Goal: Check status: Check status

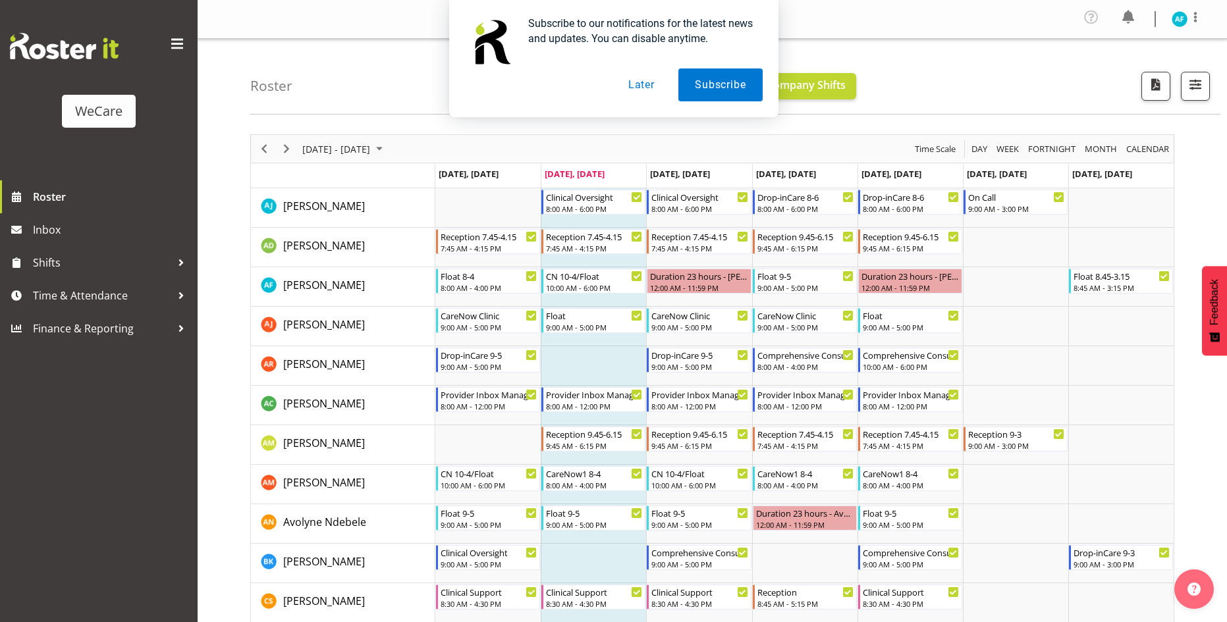
click at [1201, 88] on div "Subscribe to our notifications for the latest news and updates. You can disable…" at bounding box center [613, 58] width 1227 height 117
click at [1200, 90] on div "Subscribe to our notifications for the latest news and updates. You can disable…" at bounding box center [613, 58] width 1227 height 117
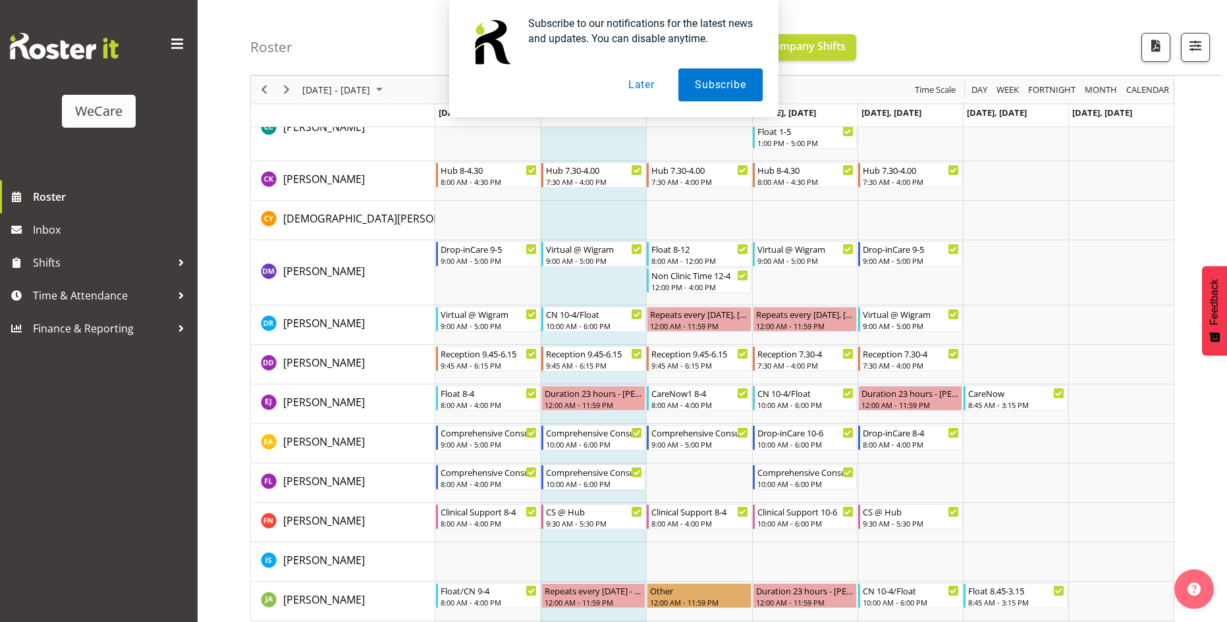
scroll to position [551, 0]
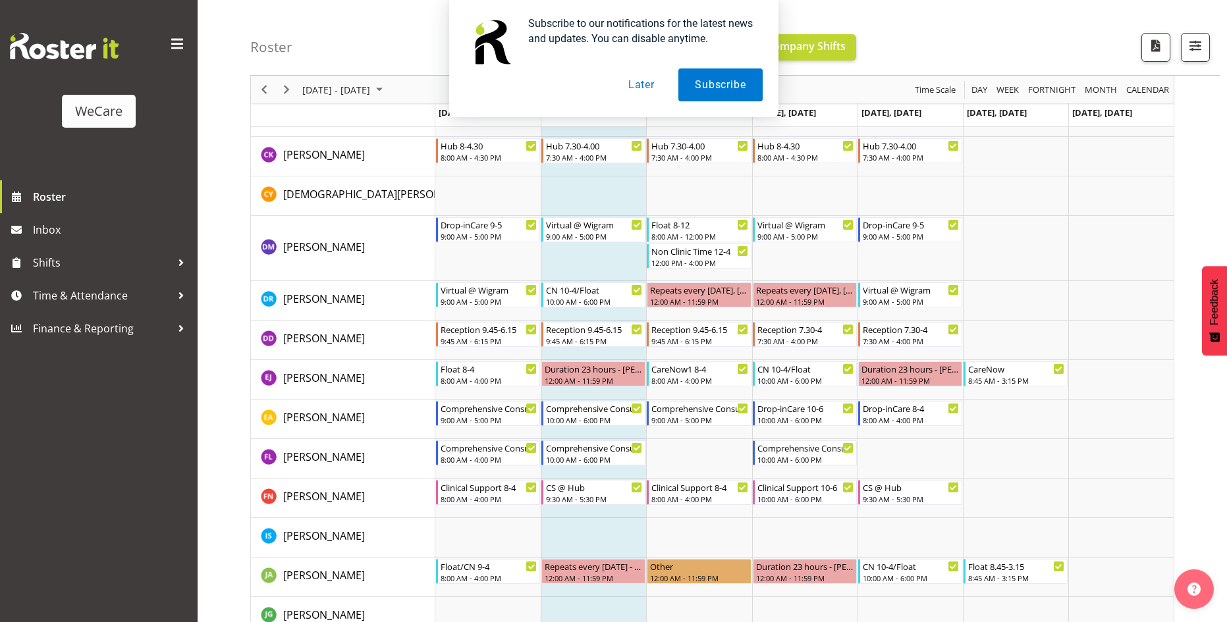
click at [645, 88] on button "Later" at bounding box center [641, 84] width 59 height 33
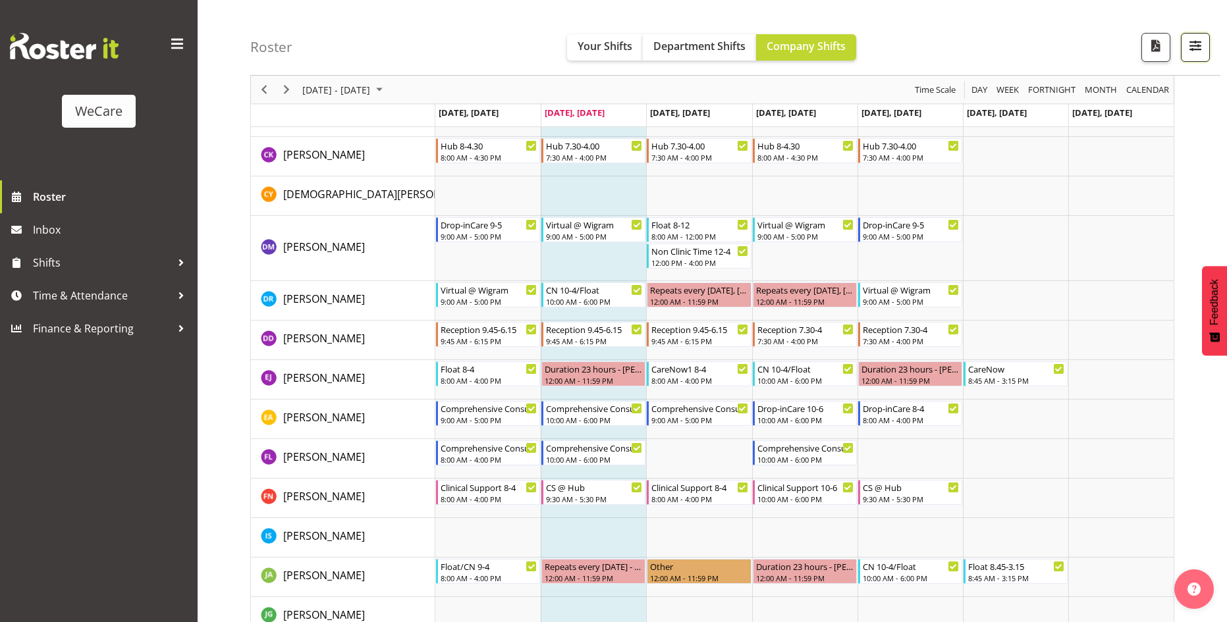
click at [1195, 50] on span "button" at bounding box center [1195, 45] width 17 height 17
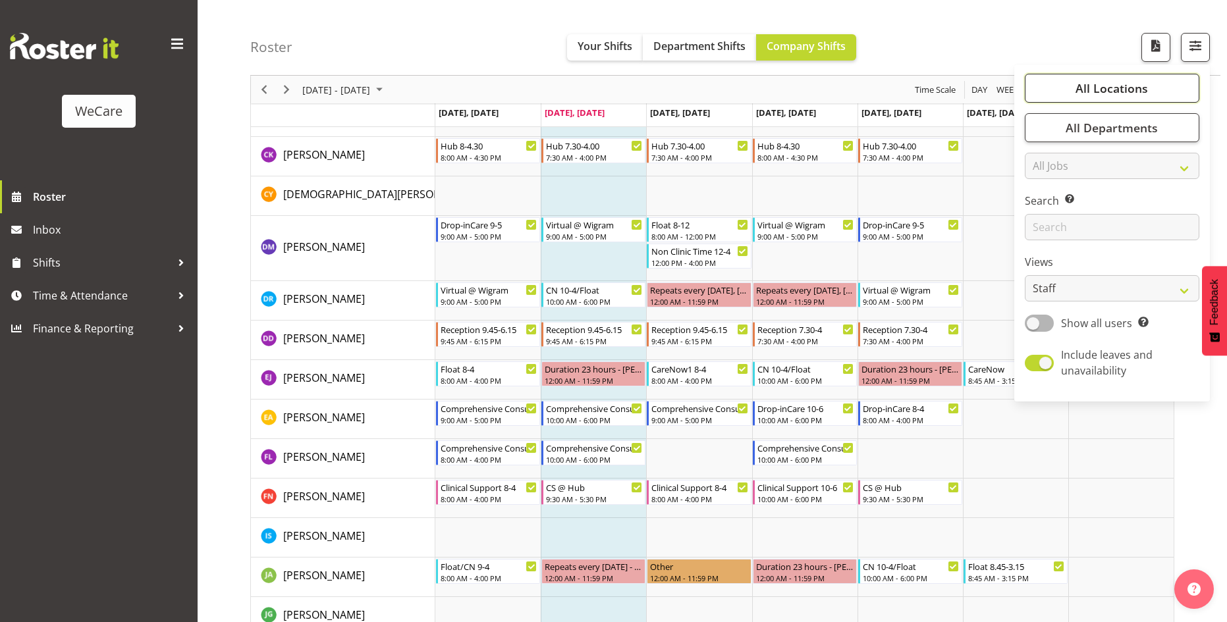
click at [1116, 92] on span "All Locations" at bounding box center [1111, 88] width 72 height 16
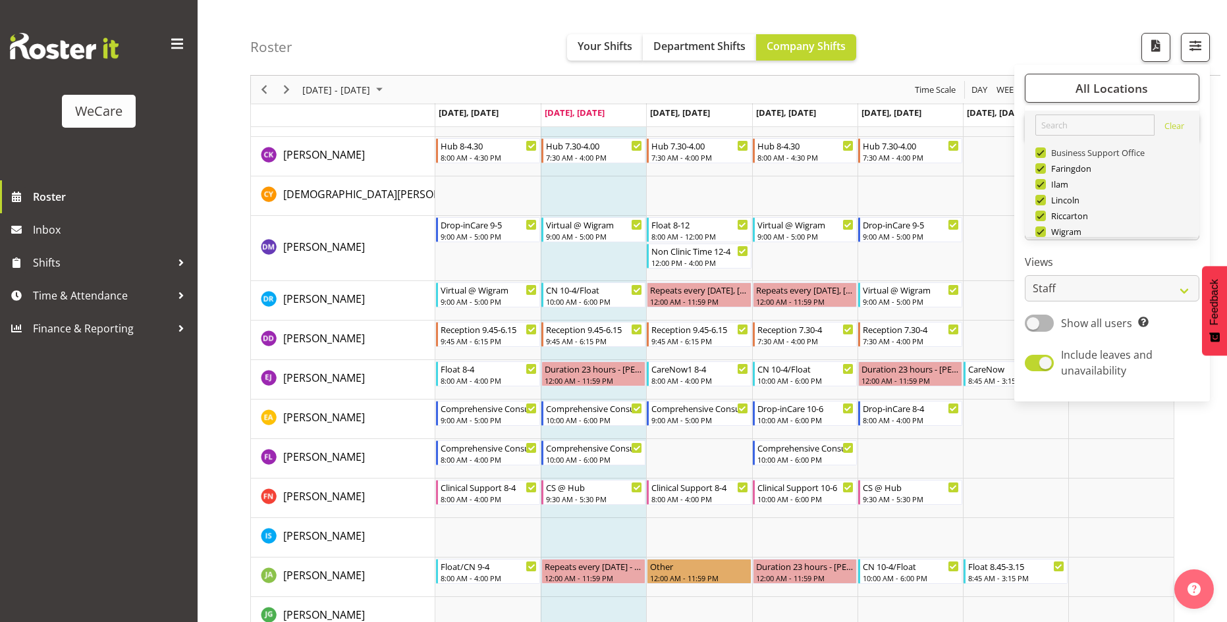
click at [1039, 150] on span at bounding box center [1040, 153] width 11 height 11
click at [1039, 150] on input "Business Support Office" at bounding box center [1039, 153] width 9 height 9
checkbox input "false"
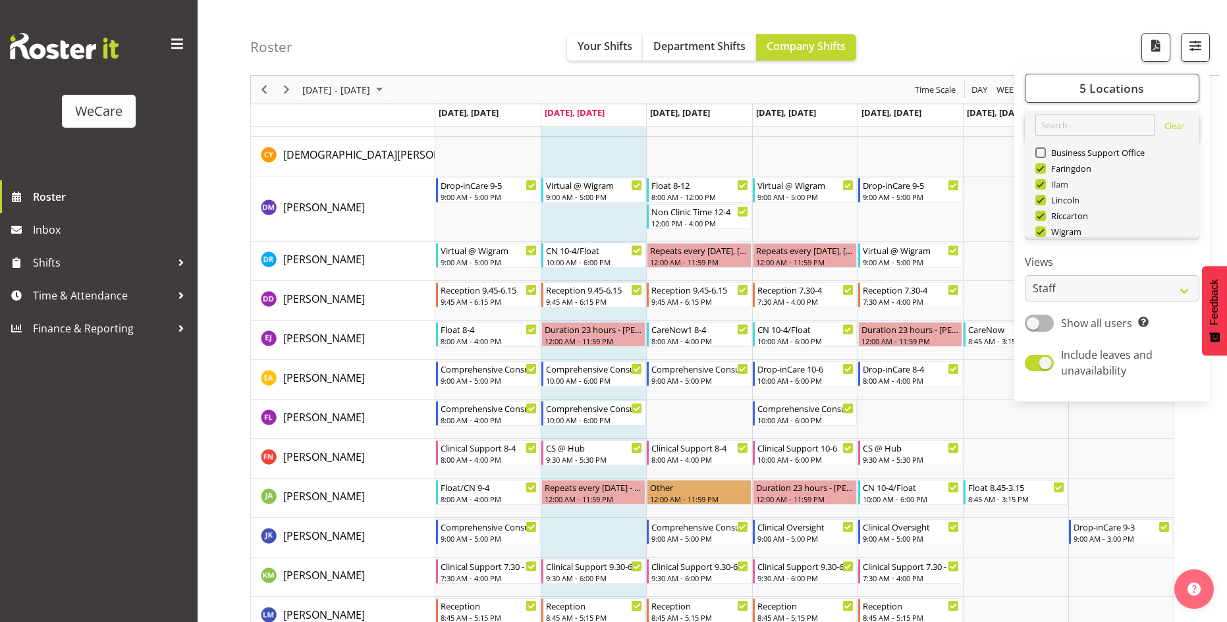
click at [1041, 184] on span at bounding box center [1040, 184] width 11 height 11
click at [1041, 184] on input "Ilam" at bounding box center [1039, 184] width 9 height 9
checkbox input "false"
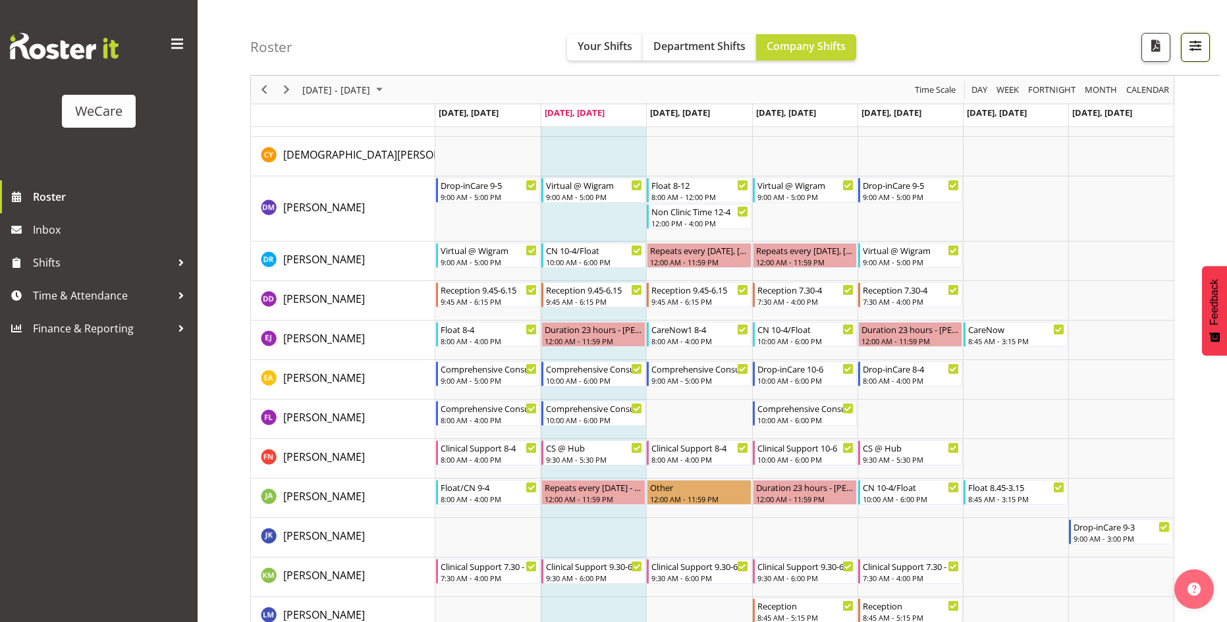
click at [1198, 46] on span "button" at bounding box center [1195, 45] width 17 height 17
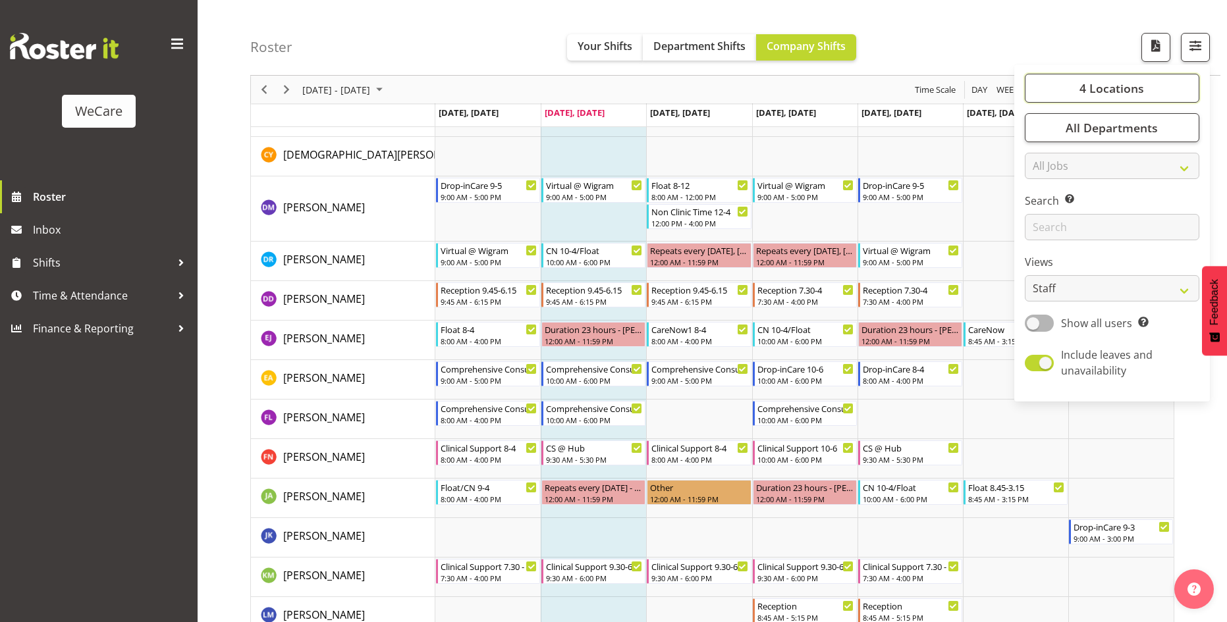
drag, startPoint x: 1131, startPoint y: 91, endPoint x: 1122, endPoint y: 111, distance: 22.1
click at [1132, 91] on span "4 Locations" at bounding box center [1111, 88] width 65 height 16
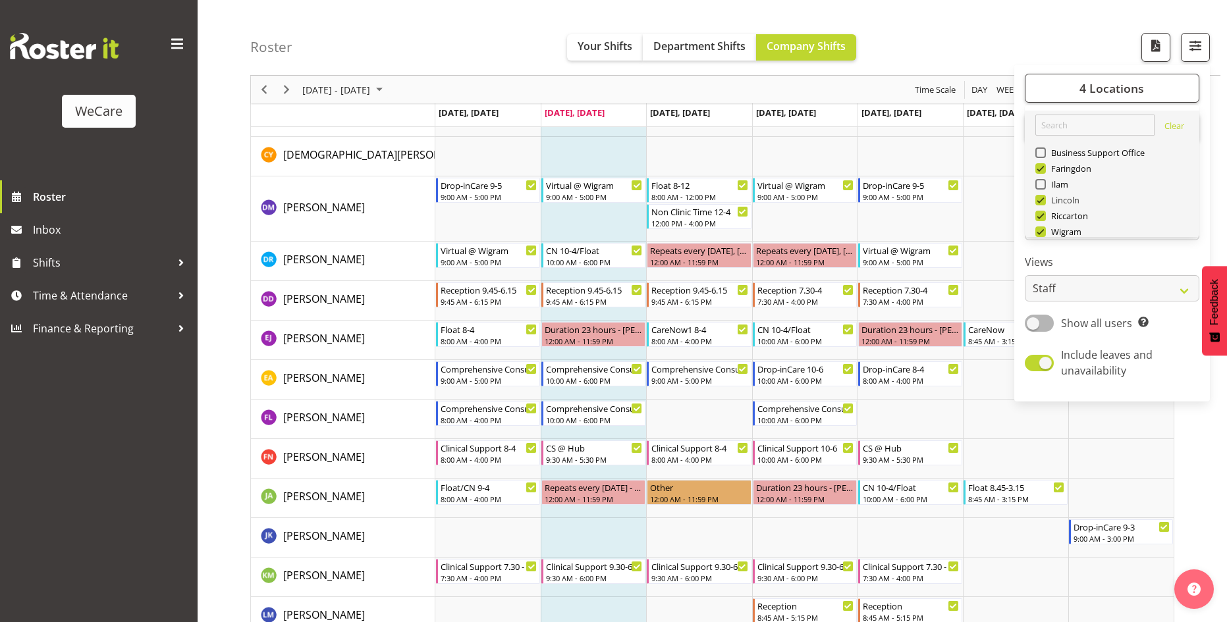
click at [1042, 198] on span at bounding box center [1040, 200] width 11 height 11
click at [1042, 198] on input "Lincoln" at bounding box center [1039, 200] width 9 height 9
checkbox input "false"
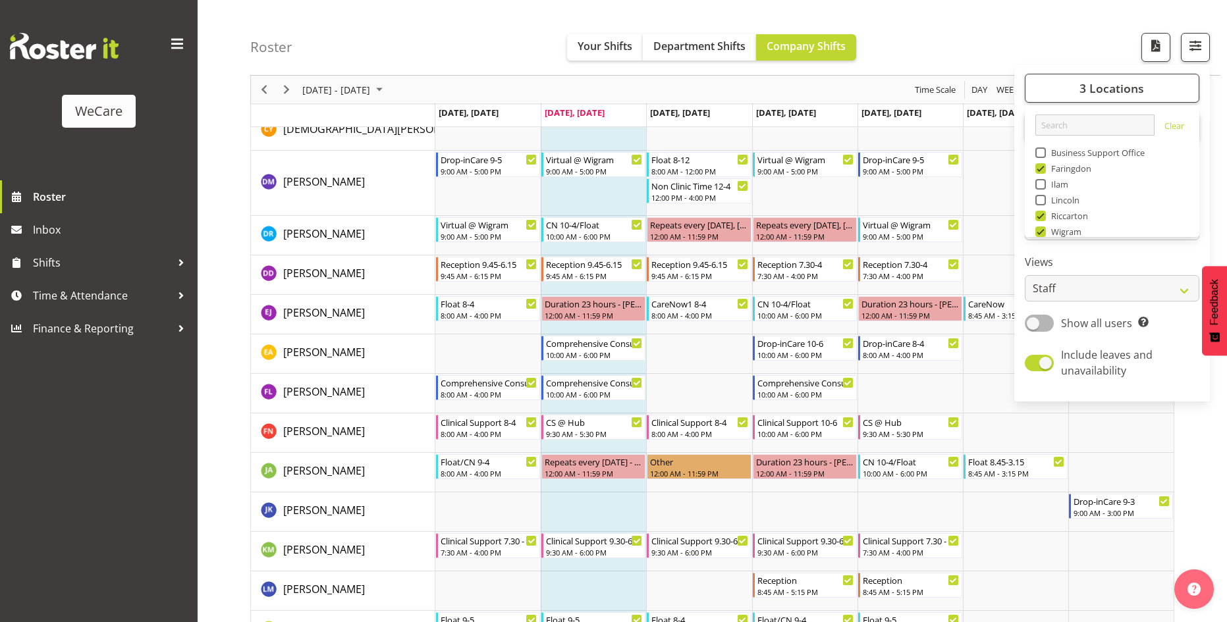
click at [1041, 218] on span at bounding box center [1040, 216] width 11 height 11
click at [1041, 218] on input "Riccarton" at bounding box center [1039, 216] width 9 height 9
checkbox input "false"
click at [1041, 232] on span at bounding box center [1040, 232] width 11 height 11
click at [1041, 232] on input "Wigram" at bounding box center [1039, 232] width 9 height 9
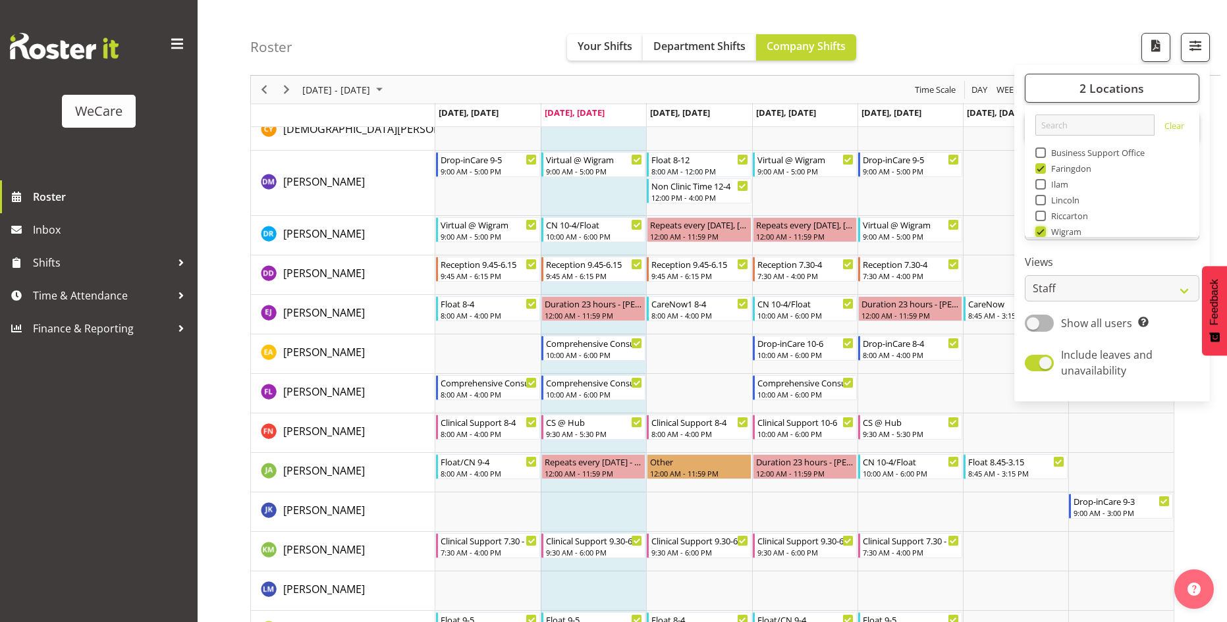
checkbox input "false"
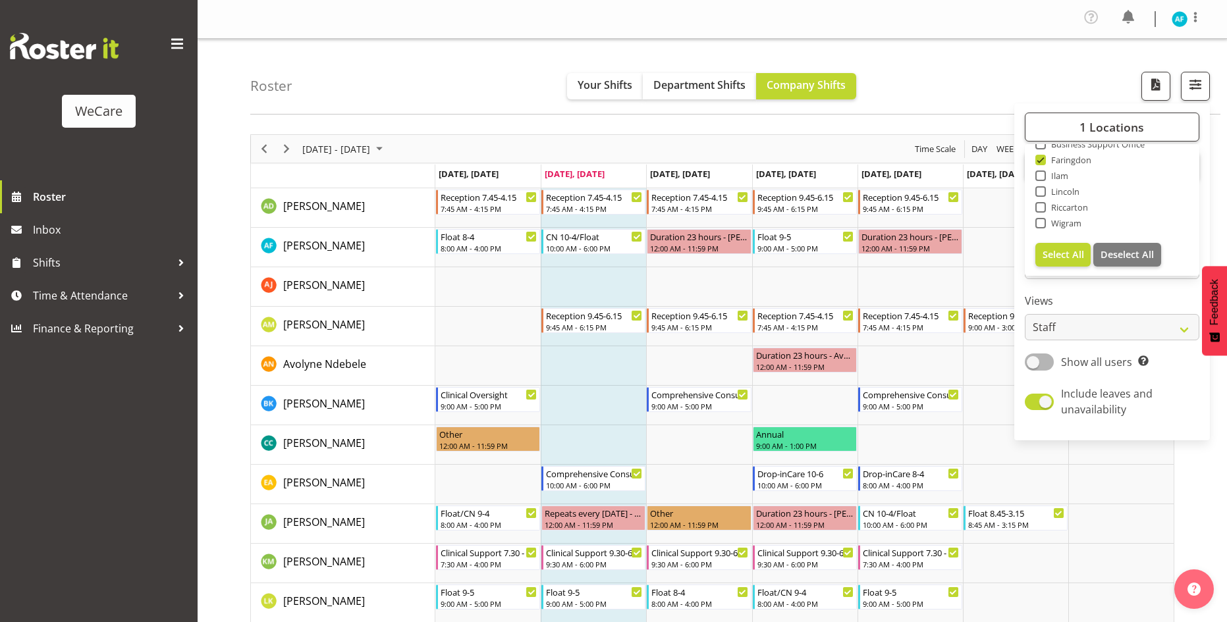
click at [1029, 80] on div "Roster Your Shifts Department Shifts Company Shifts 1 Locations Clear Business …" at bounding box center [735, 77] width 970 height 76
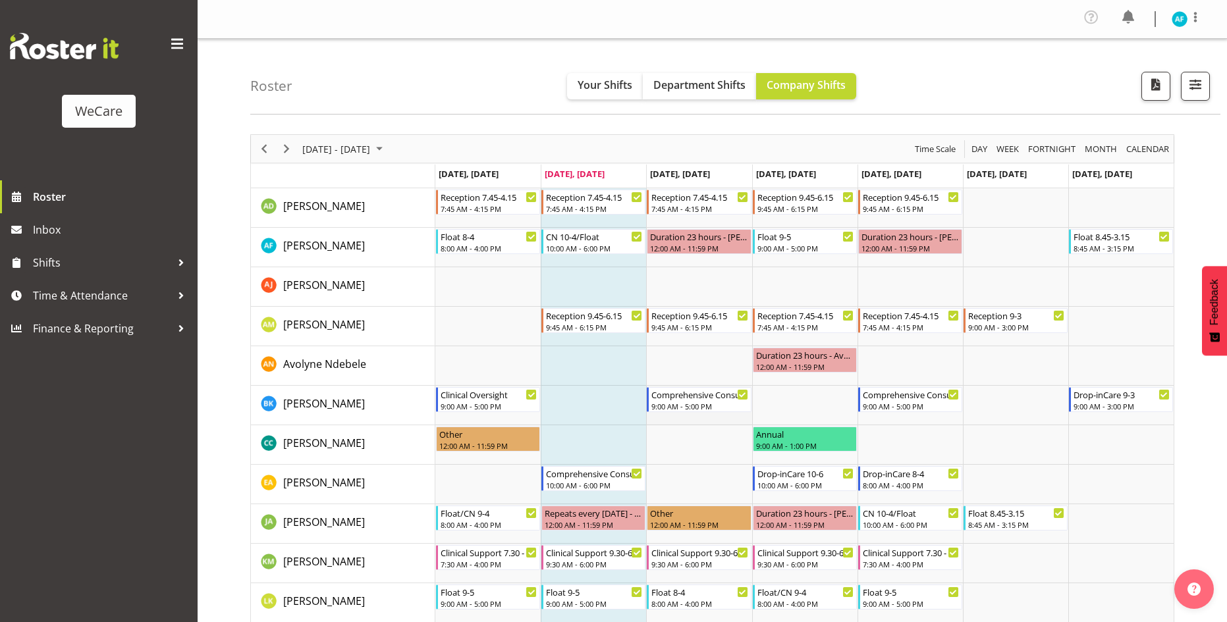
click at [701, 421] on td "Timeline Week of September 9, 2025" at bounding box center [698, 406] width 105 height 40
click at [824, 405] on td "Timeline Week of September 9, 2025" at bounding box center [804, 406] width 105 height 40
